Goal: Navigation & Orientation: Find specific page/section

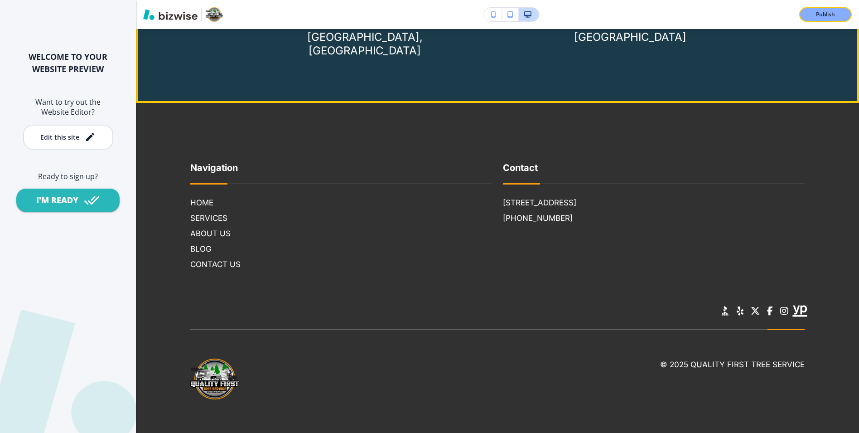
scroll to position [6004, 0]
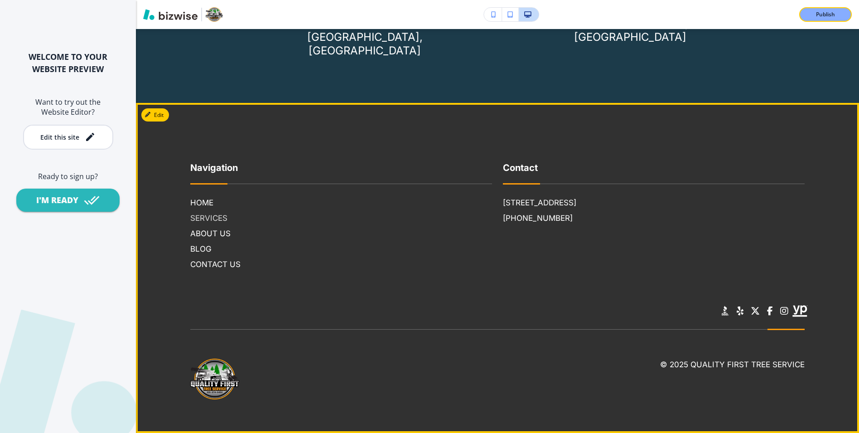
click at [213, 219] on h6 "SERVICES" at bounding box center [341, 218] width 302 height 12
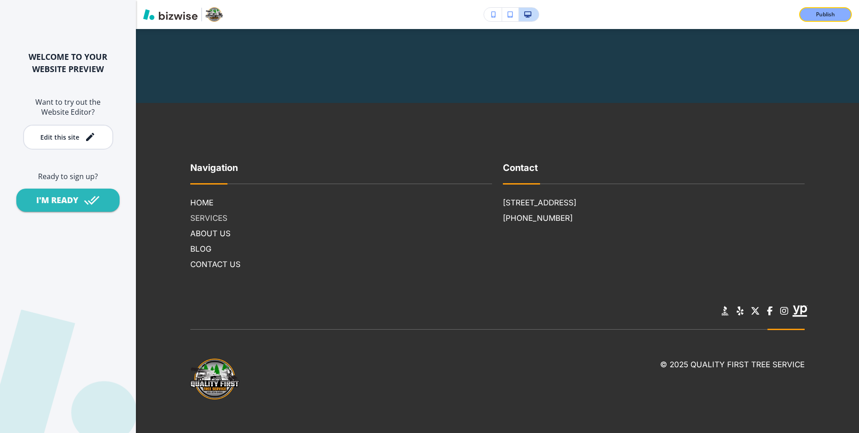
scroll to position [0, 0]
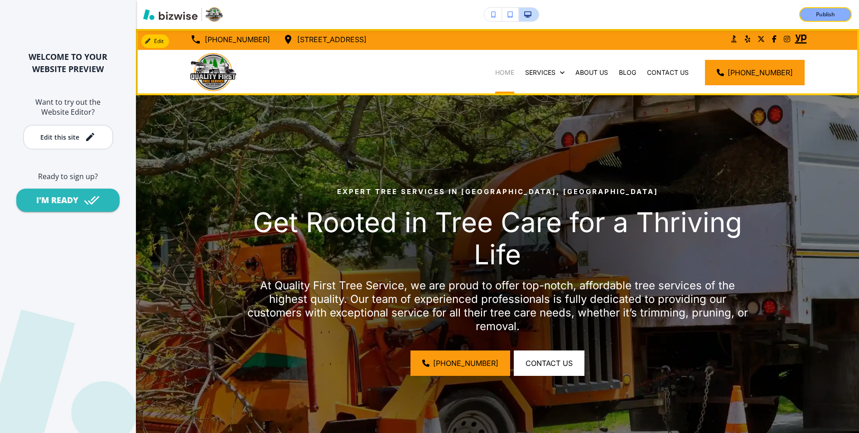
click at [514, 73] on p "HOME" at bounding box center [504, 72] width 19 height 9
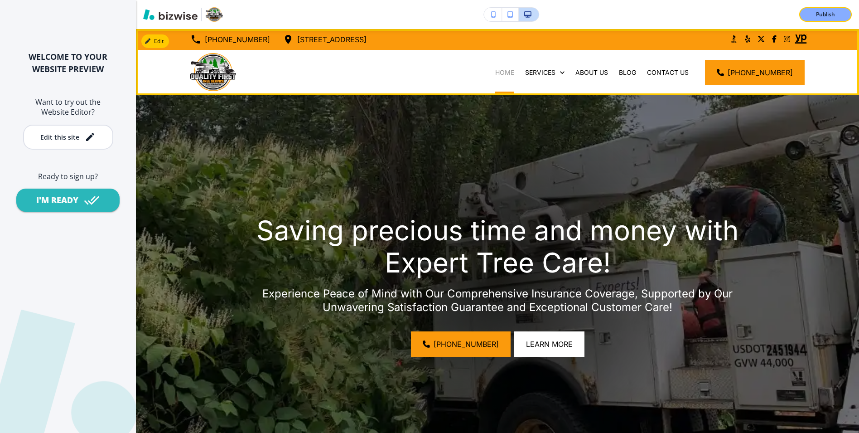
click at [514, 74] on p "HOME" at bounding box center [504, 72] width 19 height 9
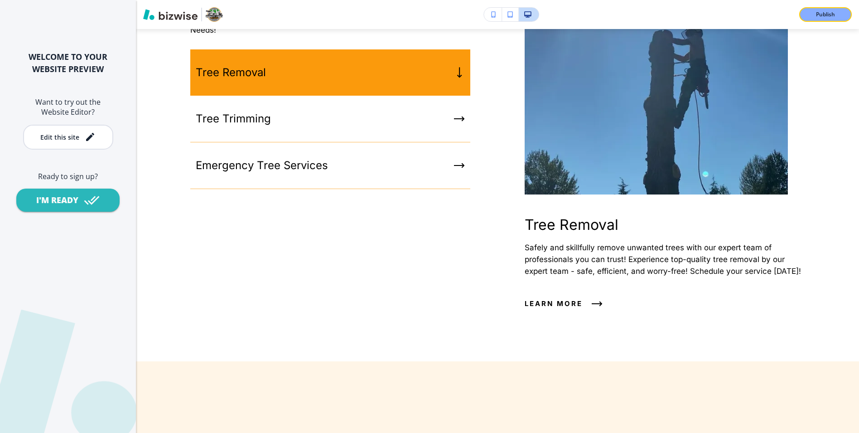
scroll to position [2086, 0]
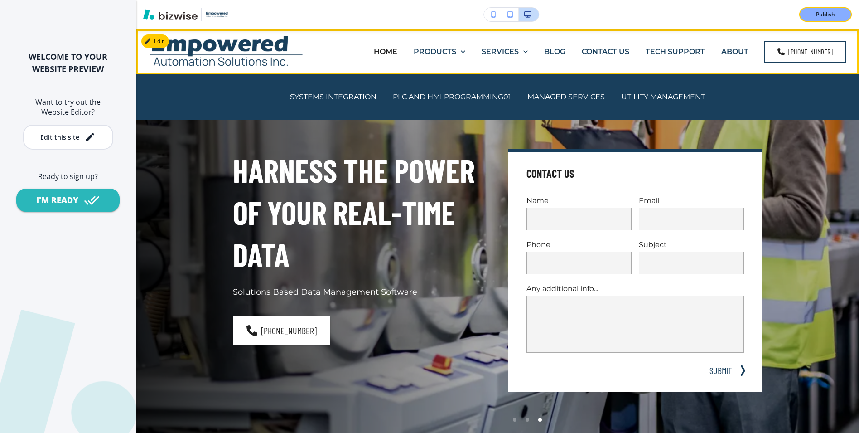
click at [563, 51] on p "BLOG" at bounding box center [554, 51] width 21 height 10
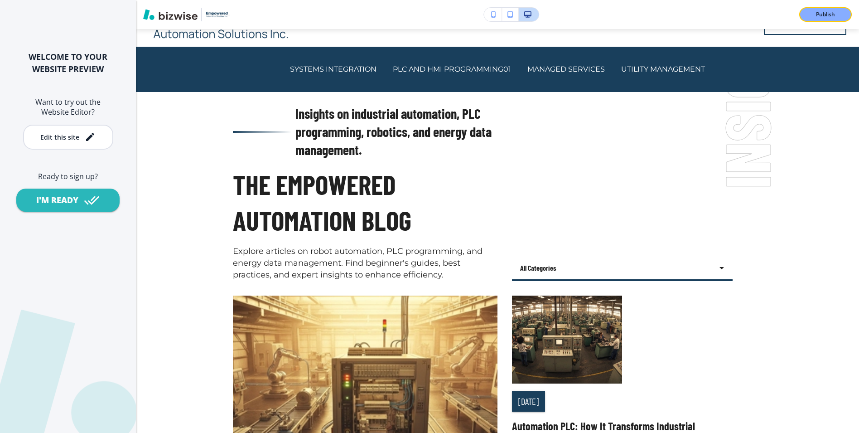
scroll to position [45, 0]
